Goal: Task Accomplishment & Management: Manage account settings

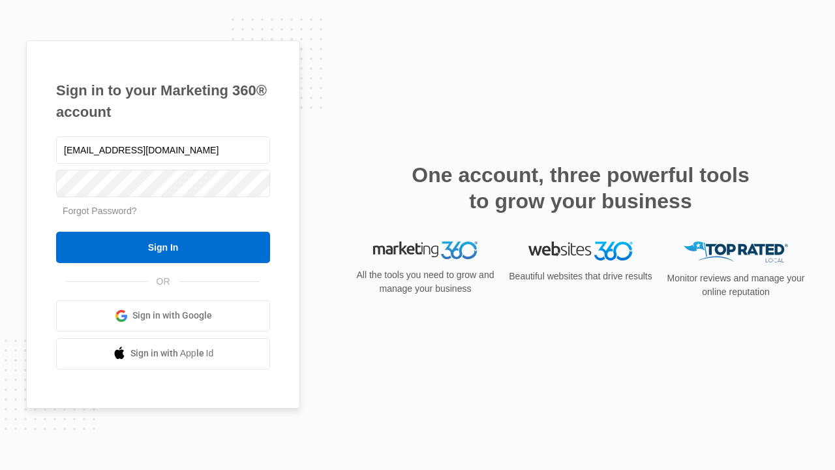
type input "[EMAIL_ADDRESS][DOMAIN_NAME]"
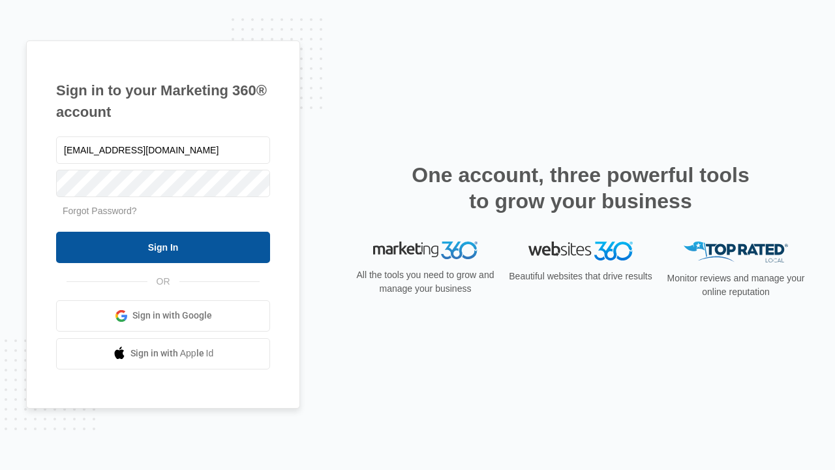
click at [163, 247] on input "Sign In" at bounding box center [163, 247] width 214 height 31
